Goal: Task Accomplishment & Management: Manage account settings

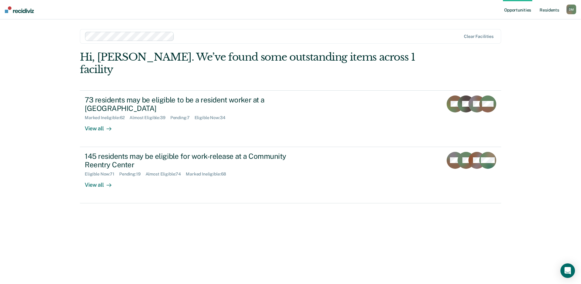
click at [552, 9] on link "Resident s" at bounding box center [550, 9] width 22 height 19
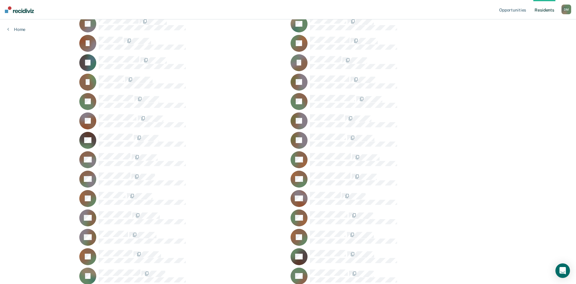
scroll to position [1725, 0]
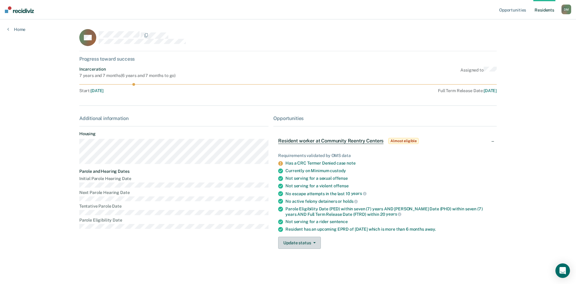
click at [310, 241] on button "Update status" at bounding box center [299, 242] width 43 height 12
click at [295, 266] on button "Mark Ineligible" at bounding box center [307, 267] width 58 height 10
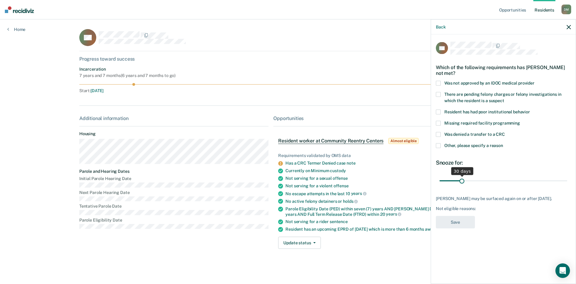
drag, startPoint x: 483, startPoint y: 181, endPoint x: 462, endPoint y: 181, distance: 20.6
type input "30"
click at [462, 181] on input "range" at bounding box center [504, 180] width 128 height 11
click at [439, 82] on span at bounding box center [438, 83] width 5 height 5
click at [535, 81] on input "Was not approved by an IDOC medical provider" at bounding box center [535, 81] width 0 height 0
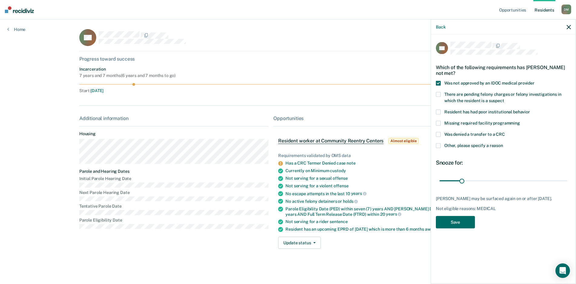
click at [438, 144] on span at bounding box center [438, 145] width 5 height 5
click at [503, 143] on input "Other, please specify a reason" at bounding box center [503, 143] width 0 height 0
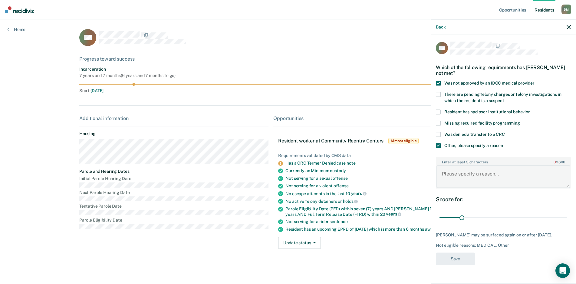
click at [442, 172] on textarea "Enter at least 3 characters 0 / 1600" at bounding box center [503, 176] width 134 height 22
paste textarea "159384      [PERSON_NAME] NO    [DATE]   "Chart screen for IFCRC placement. Not…"
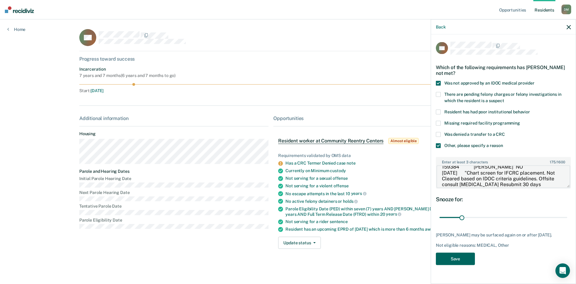
type textarea "159384      [PERSON_NAME] NO    [DATE]   "Chart screen for IFCRC placement. Not…"
click at [467, 256] on button "Save" at bounding box center [455, 258] width 39 height 12
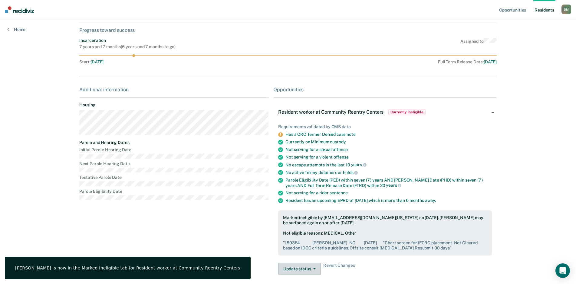
scroll to position [0, 0]
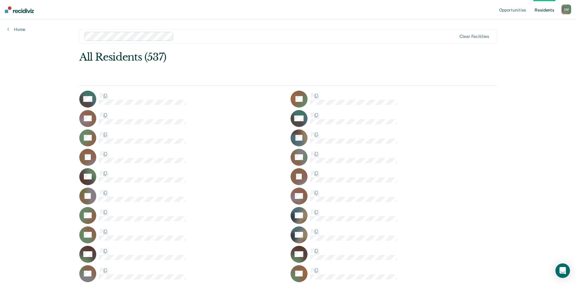
scroll to position [1725, 0]
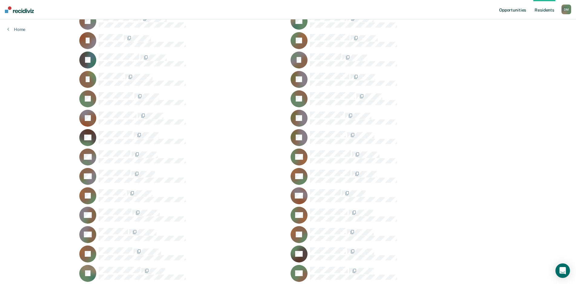
click at [506, 9] on link "Opportunities" at bounding box center [512, 9] width 29 height 19
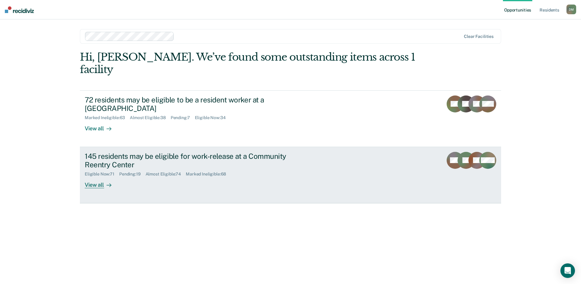
click at [158, 152] on div "145 residents may be eligible for work-release at a Community Reentry Center" at bounding box center [191, 161] width 212 height 18
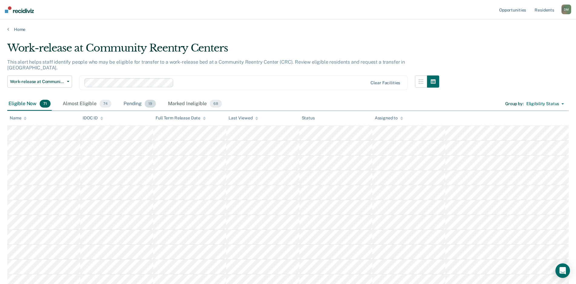
click at [126, 100] on div "Pending 19" at bounding box center [139, 103] width 35 height 13
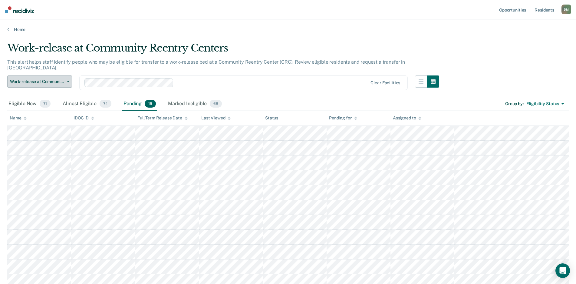
click at [68, 75] on button "Work-release at Community Reentry Centers" at bounding box center [39, 81] width 65 height 12
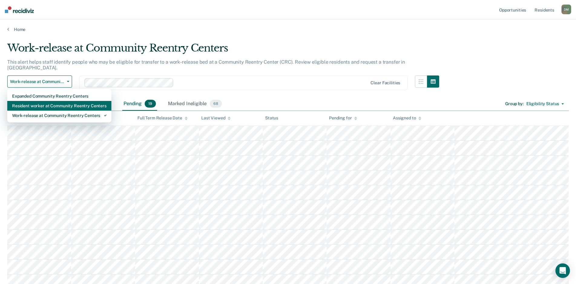
click at [54, 101] on div "Resident worker at Community Reentry Centers" at bounding box center [59, 106] width 94 height 10
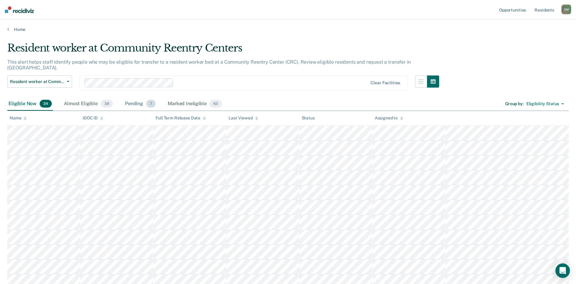
click at [137, 98] on div "Pending 7" at bounding box center [140, 103] width 33 height 13
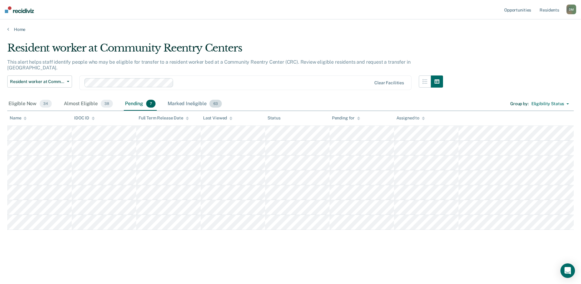
click at [178, 102] on div "Marked Ineligible 63" at bounding box center [194, 103] width 56 height 13
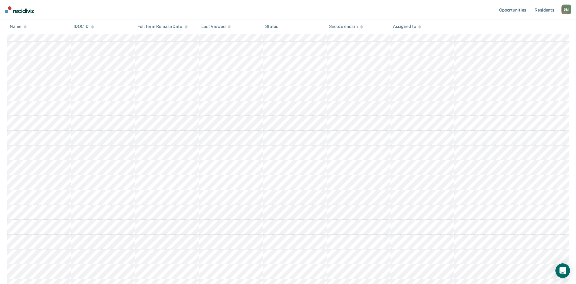
scroll to position [394, 0]
click at [451, 11] on nav "Opportunities Resident s [PERSON_NAME] Profile How it works Log Out" at bounding box center [288, 9] width 576 height 19
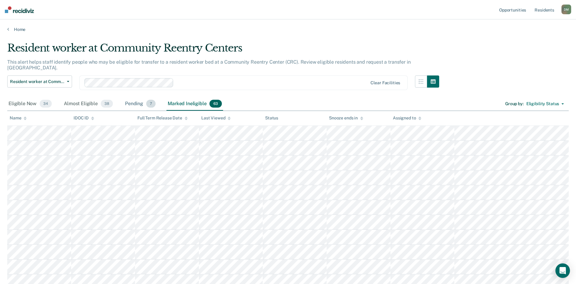
click at [131, 99] on div "Pending 7" at bounding box center [140, 103] width 33 height 13
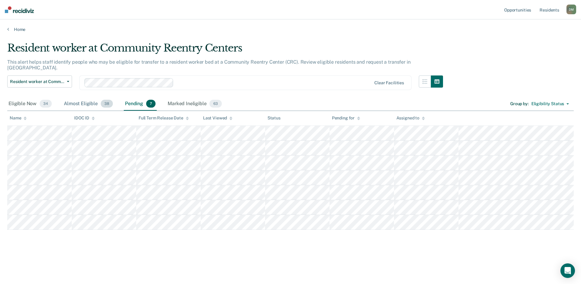
click at [71, 101] on div "Almost Eligible 38" at bounding box center [88, 103] width 51 height 13
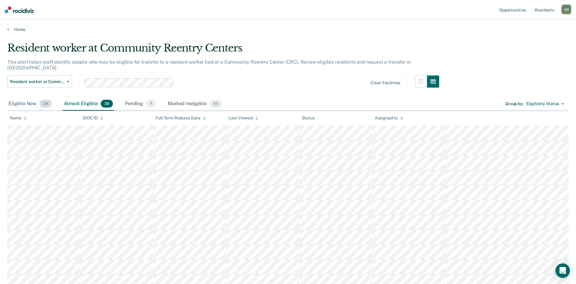
click at [23, 99] on div "Eligible Now 34" at bounding box center [30, 103] width 46 height 13
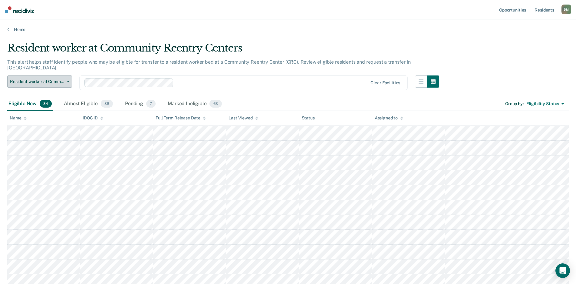
click at [64, 81] on span "button" at bounding box center [66, 81] width 5 height 1
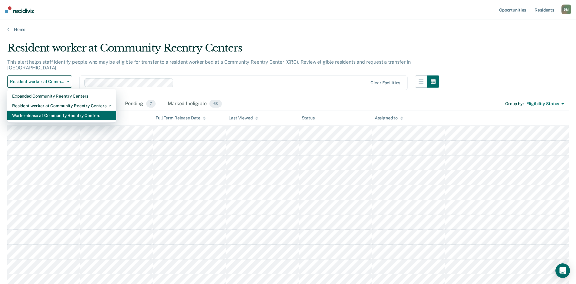
click at [46, 110] on div "Work-release at Community Reentry Centers" at bounding box center [61, 115] width 99 height 10
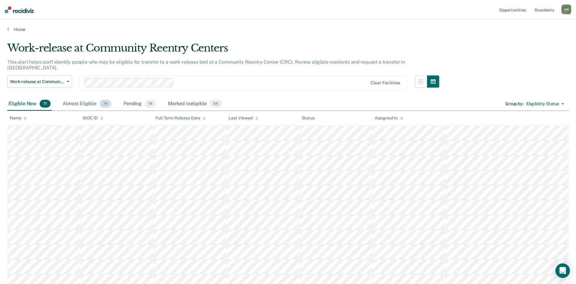
click at [79, 98] on div "Almost Eligible 74" at bounding box center [86, 103] width 51 height 13
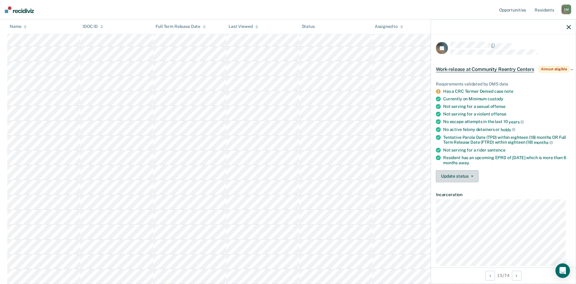
click at [464, 182] on button "Update status" at bounding box center [457, 176] width 43 height 12
click at [454, 205] on button "Mark Ineligible" at bounding box center [465, 200] width 58 height 10
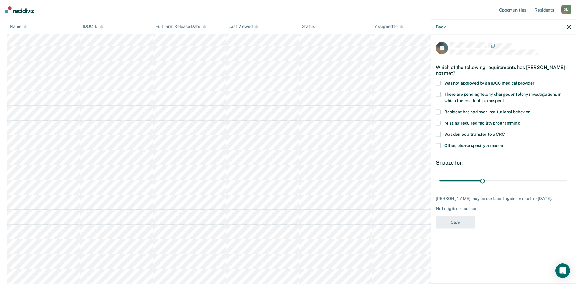
click at [439, 83] on span at bounding box center [438, 83] width 5 height 5
click at [535, 81] on input "Was not approved by an IDOC medical provider" at bounding box center [535, 81] width 0 height 0
click at [438, 144] on span at bounding box center [438, 145] width 5 height 5
click at [503, 143] on input "Other, please specify a reason" at bounding box center [503, 143] width 0 height 0
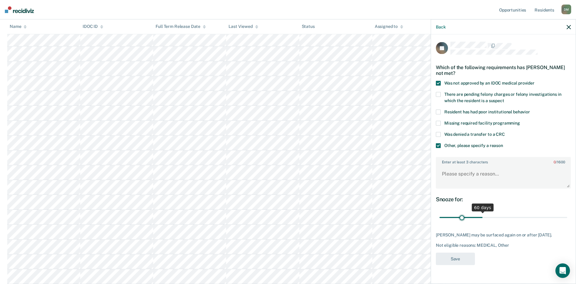
type input "30"
click at [462, 217] on input "range" at bounding box center [504, 217] width 128 height 11
click at [460, 178] on textarea "Enter at least 3 characters 0 / 1600" at bounding box center [503, 176] width 134 height 22
paste textarea "82313 [PERSON_NAME] NO    [DATE]   "Chart screen for IFCRC placement. Not Clear…"
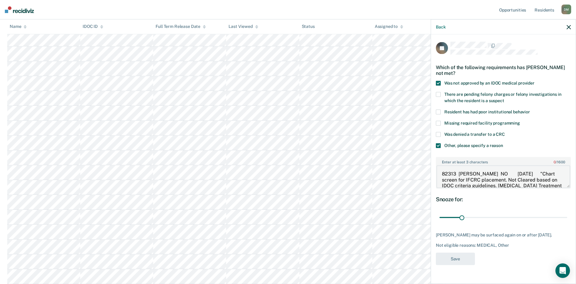
scroll to position [7, 0]
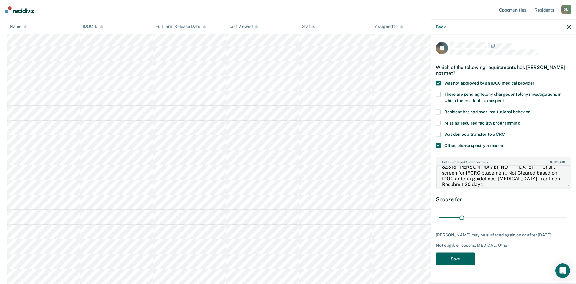
type textarea "82313 [PERSON_NAME] NO    [DATE]   "Chart screen for IFCRC placement. Not Clear…"
click at [458, 256] on button "Save" at bounding box center [455, 258] width 39 height 12
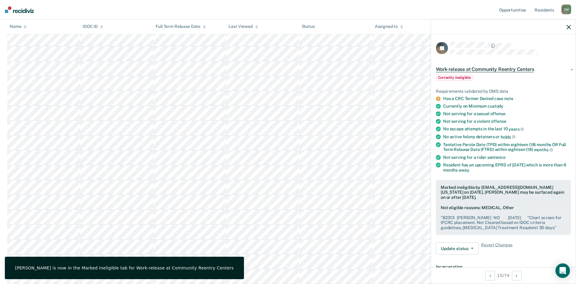
click at [567, 27] on icon "button" at bounding box center [569, 27] width 4 height 4
